Goal: Navigation & Orientation: Find specific page/section

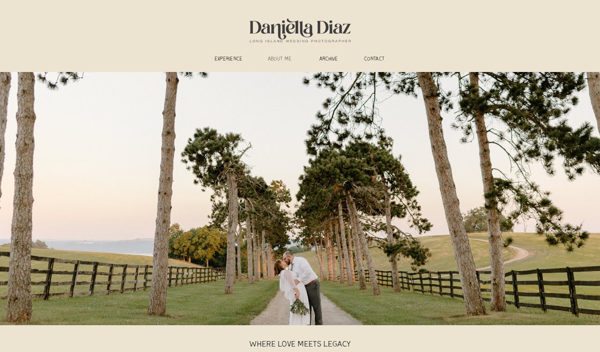
click at [276, 61] on h3 "ABOUT ME" at bounding box center [279, 59] width 37 height 7
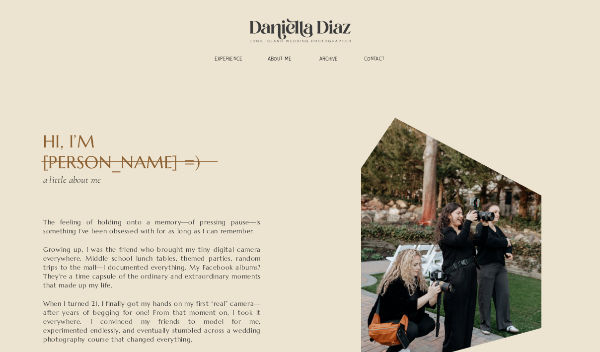
click at [294, 24] on div at bounding box center [300, 29] width 133 height 46
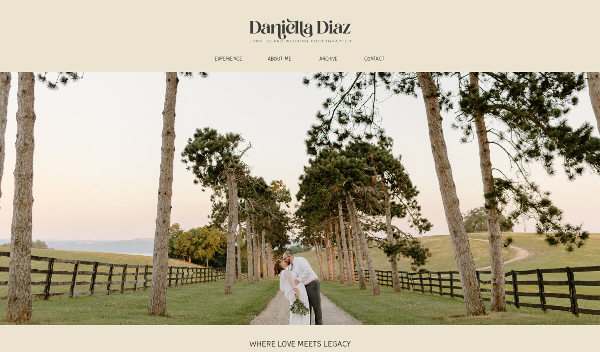
click at [211, 168] on div at bounding box center [300, 198] width 600 height 253
